Goal: Transaction & Acquisition: Purchase product/service

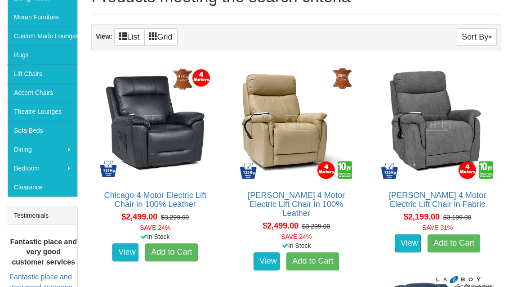
scroll to position [183, 0]
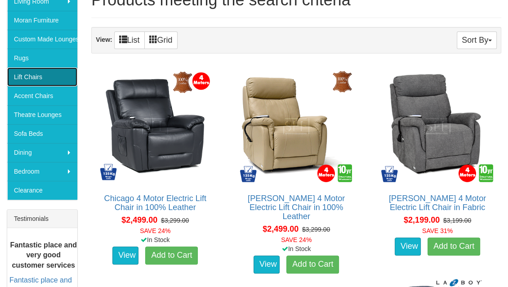
click at [26, 75] on link "Lift Chairs" at bounding box center [42, 76] width 70 height 19
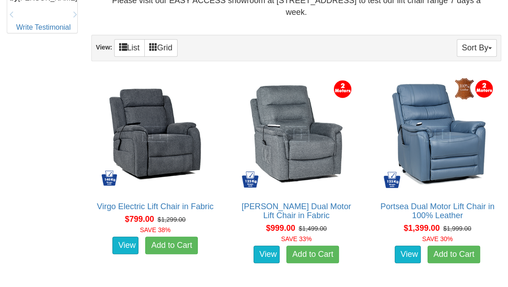
scroll to position [519, 0]
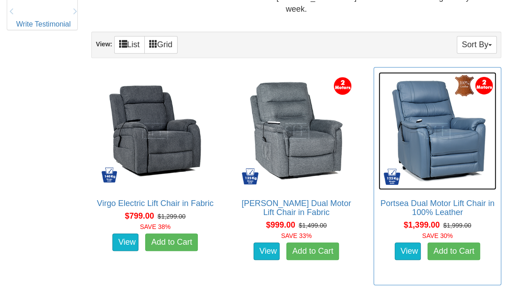
click at [435, 149] on img at bounding box center [437, 131] width 118 height 118
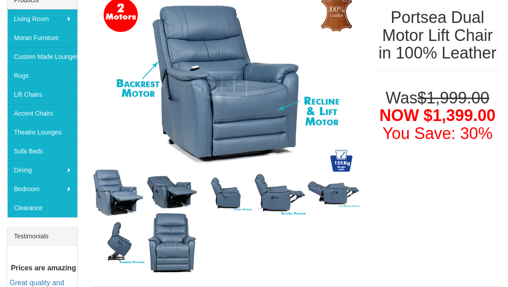
scroll to position [142, 0]
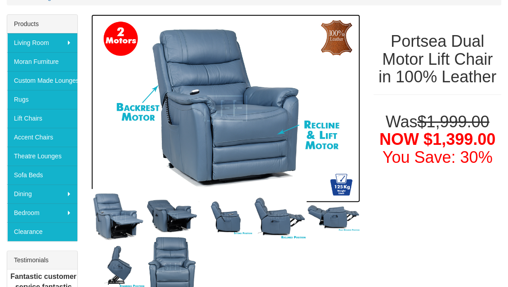
click at [182, 183] on img at bounding box center [225, 108] width 269 height 188
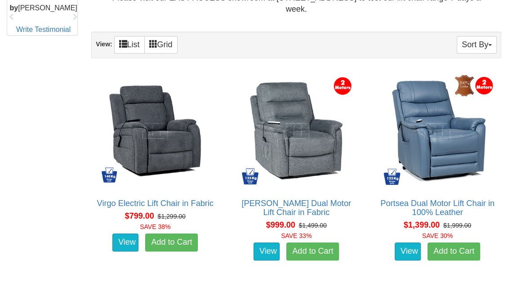
scroll to position [519, 0]
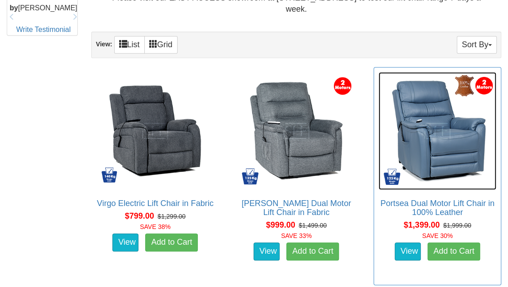
click at [439, 187] on img at bounding box center [437, 131] width 118 height 118
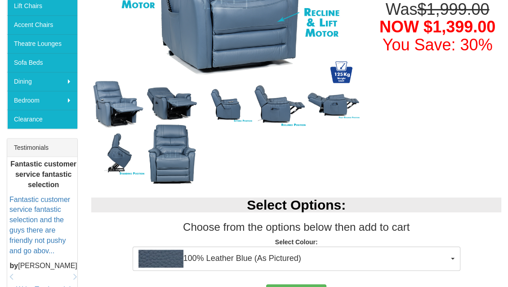
scroll to position [256, 0]
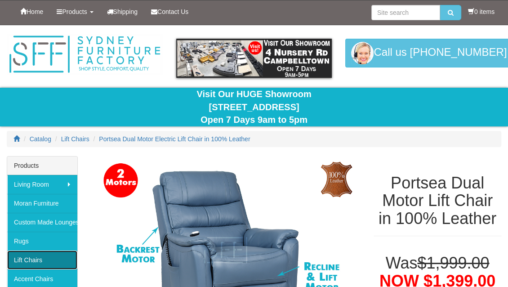
click at [44, 259] on link "Lift Chairs" at bounding box center [42, 259] width 70 height 19
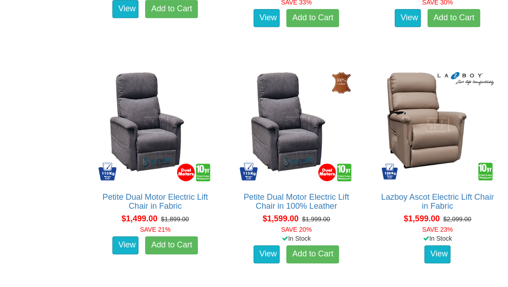
scroll to position [755, 0]
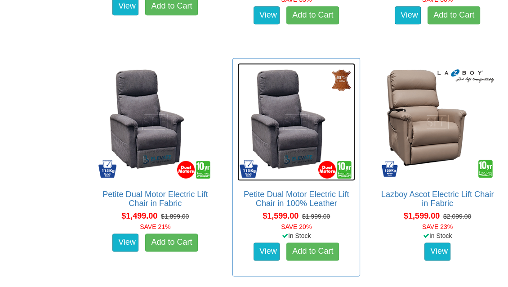
click at [285, 129] on img at bounding box center [296, 122] width 118 height 118
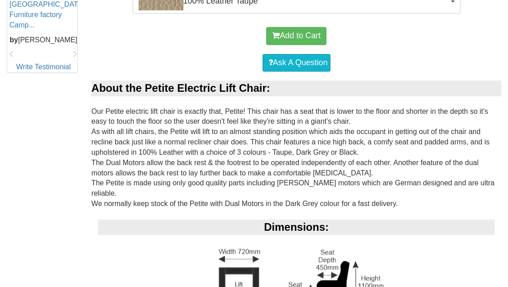
scroll to position [495, 0]
